Goal: Communication & Community: Answer question/provide support

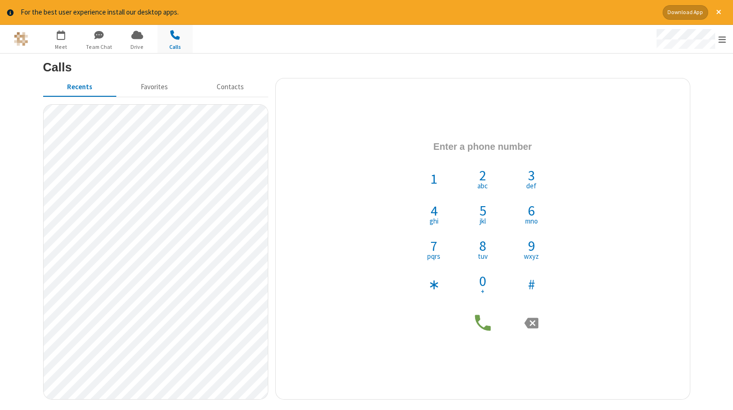
click at [437, 40] on div at bounding box center [366, 39] width 367 height 28
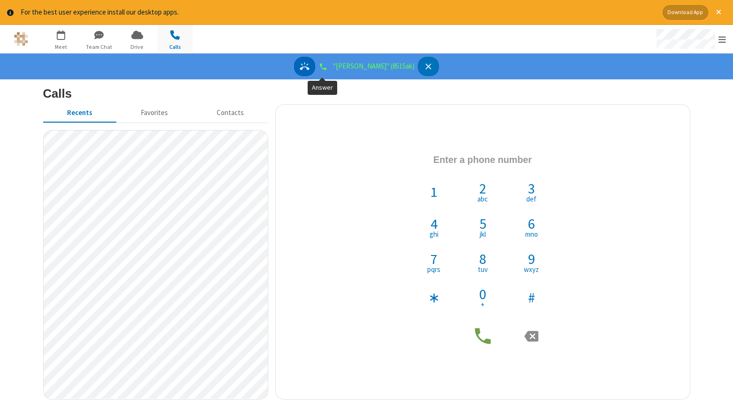
click at [310, 65] on icon "Answer" at bounding box center [305, 66] width 10 height 10
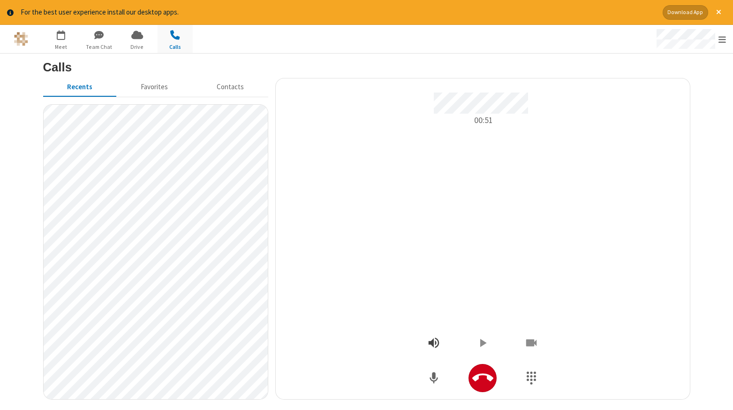
click at [429, 343] on icon "Open menu" at bounding box center [434, 343] width 14 height 14
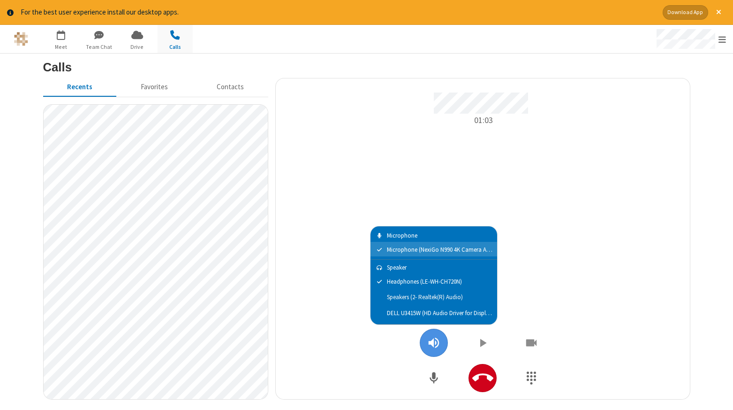
click at [397, 297] on span "Speakers (2- Realtek(R) Audio)" at bounding box center [440, 297] width 106 height 7
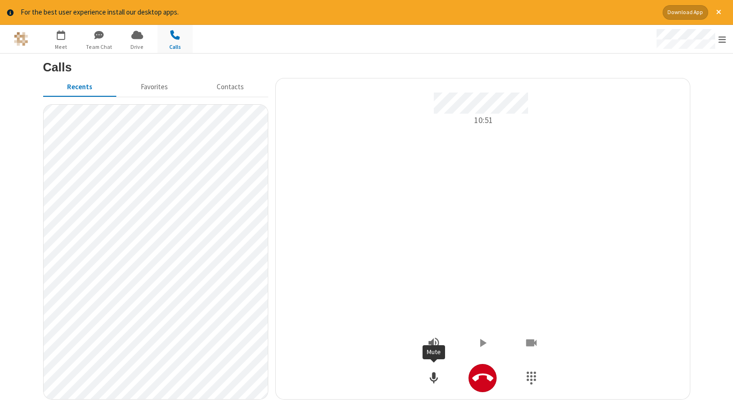
click at [437, 382] on icon "Mute" at bounding box center [434, 378] width 14 height 14
click at [516, 162] on div "11:02" at bounding box center [483, 206] width 400 height 229
click at [435, 345] on icon "Open menu" at bounding box center [434, 343] width 14 height 14
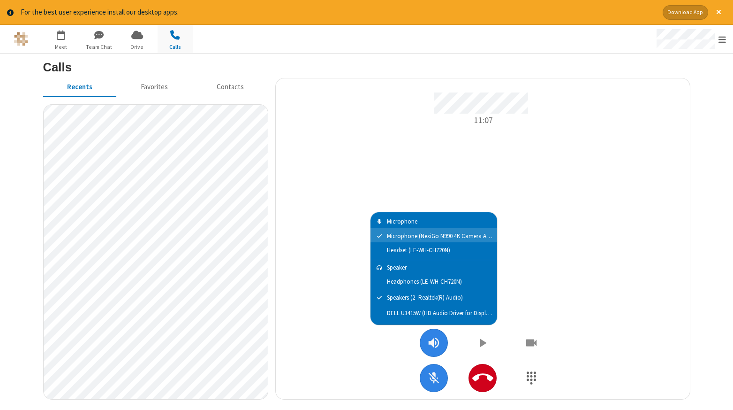
click at [435, 345] on icon "Open menu" at bounding box center [434, 343] width 14 height 14
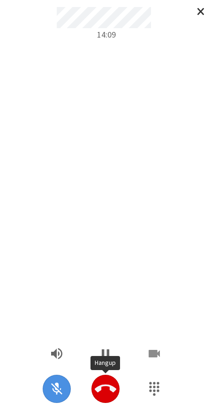
click at [104, 389] on icon "Hangup" at bounding box center [106, 389] width 22 height 22
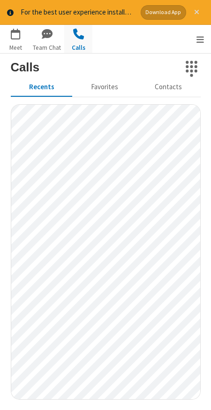
click at [198, 16] on span "Close alert" at bounding box center [196, 12] width 5 height 8
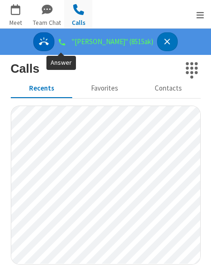
click at [49, 45] on icon "Answer" at bounding box center [44, 42] width 10 height 10
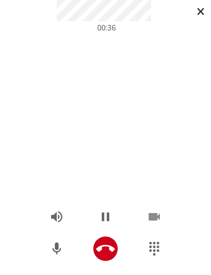
click at [86, 97] on div "00:36" at bounding box center [105, 99] width 197 height 198
click at [57, 247] on icon "Mute" at bounding box center [57, 248] width 9 height 12
click at [110, 213] on icon "Hold" at bounding box center [105, 216] width 15 height 15
